Goal: Information Seeking & Learning: Find specific page/section

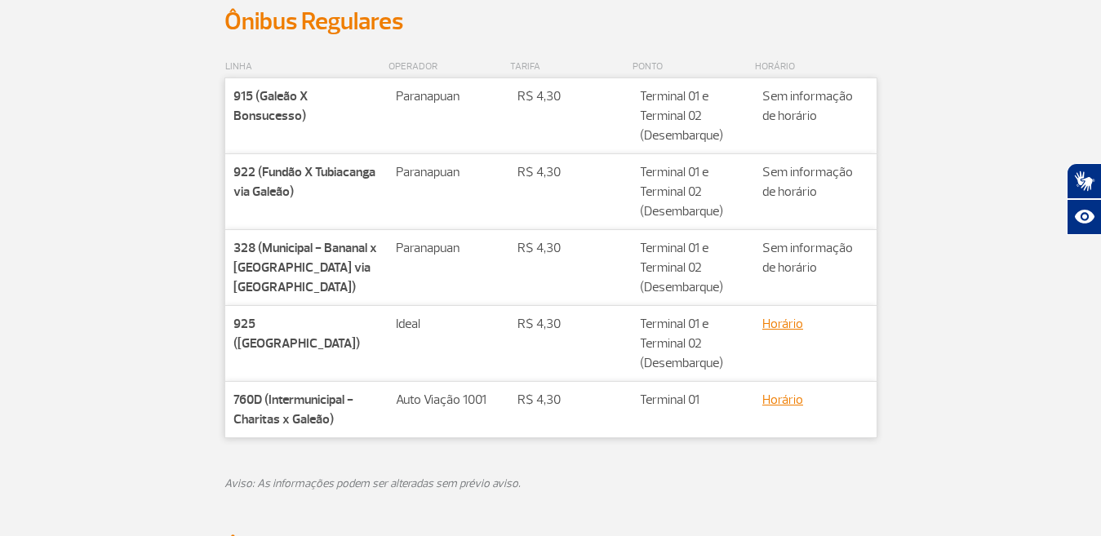
scroll to position [463, 0]
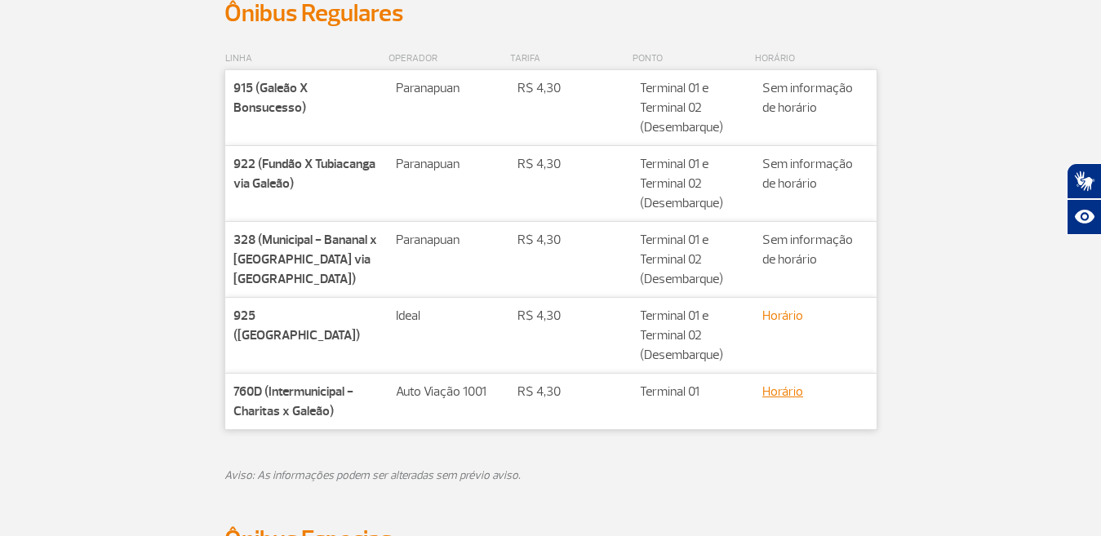
click at [775, 315] on link "Horário" at bounding box center [782, 316] width 41 height 16
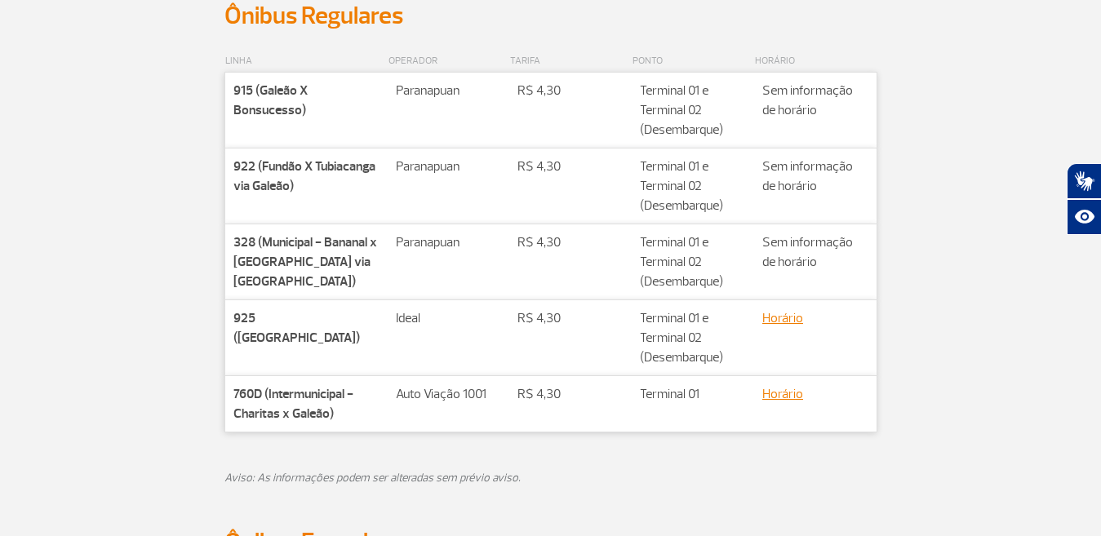
scroll to position [463, 0]
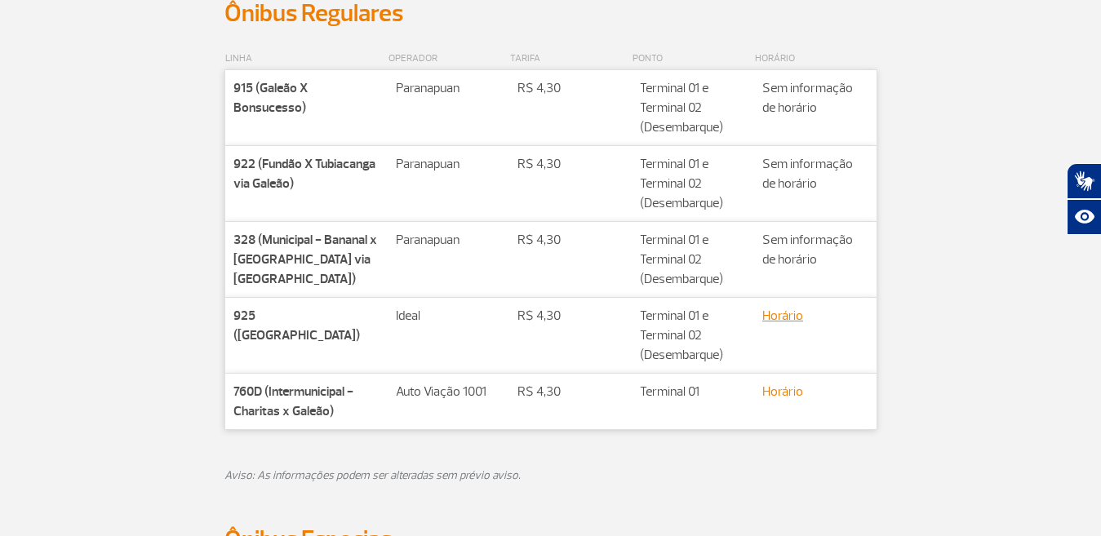
click at [778, 393] on link "Horário" at bounding box center [782, 391] width 41 height 16
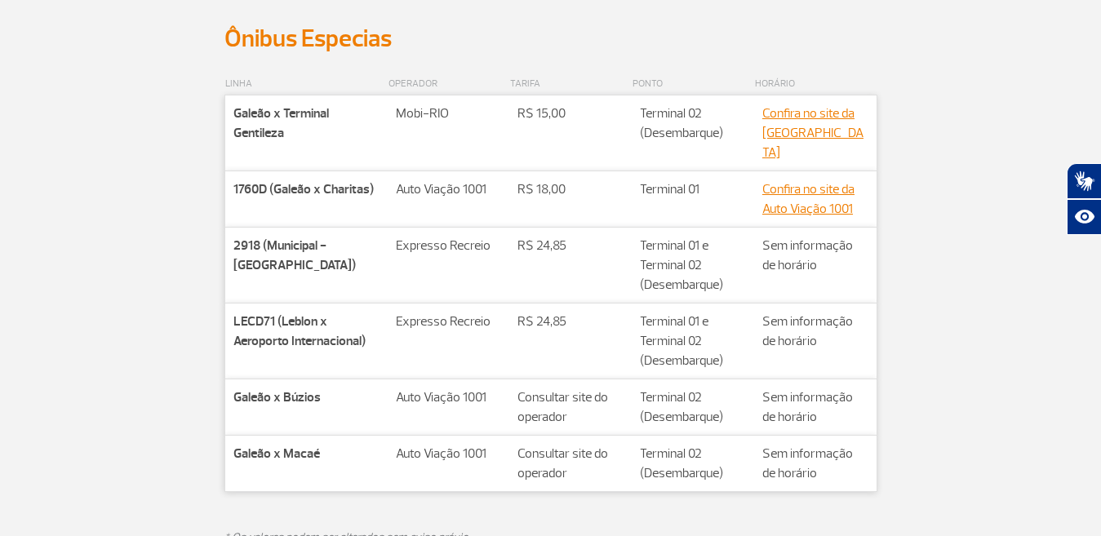
scroll to position [930, 0]
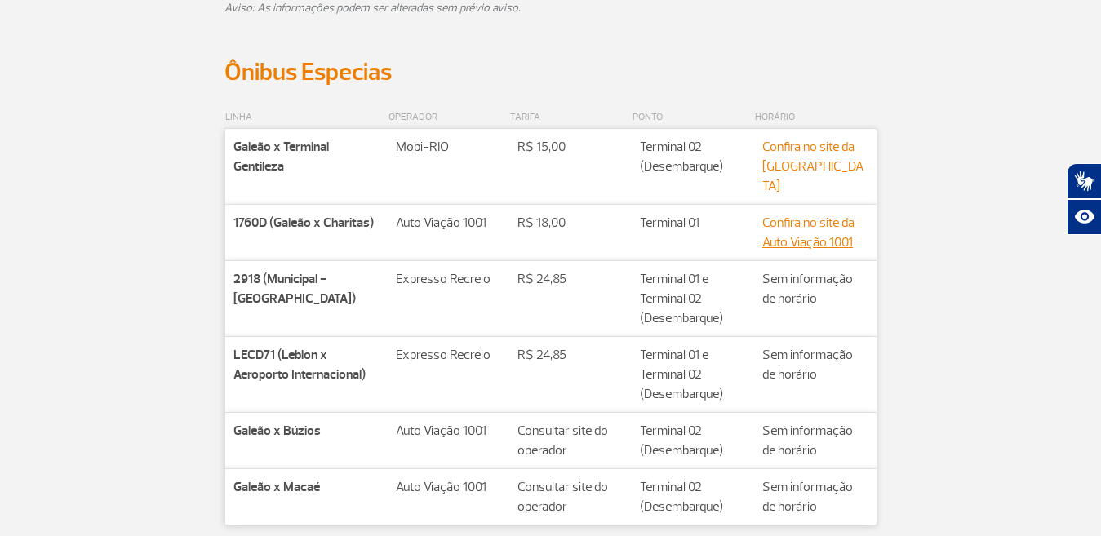
click at [796, 153] on link "Confira no site da [GEOGRAPHIC_DATA]" at bounding box center [812, 166] width 101 height 55
